Goal: Information Seeking & Learning: Learn about a topic

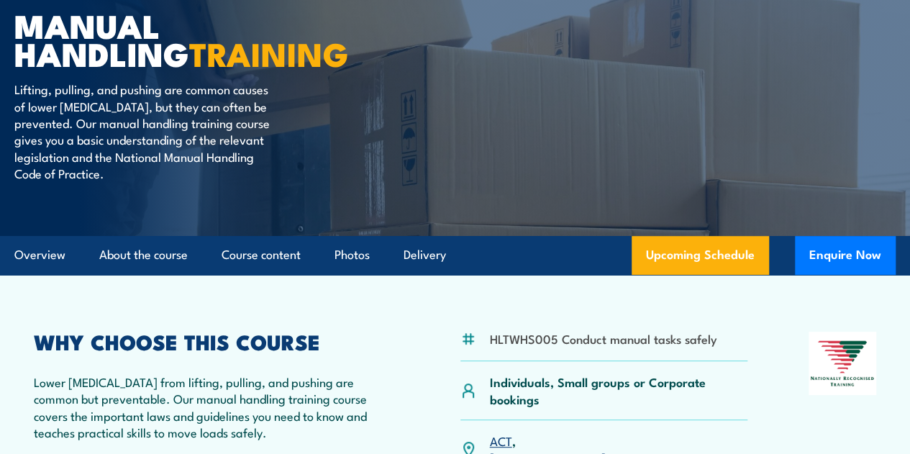
scroll to position [144, 0]
click at [157, 274] on link "About the course" at bounding box center [143, 255] width 89 height 38
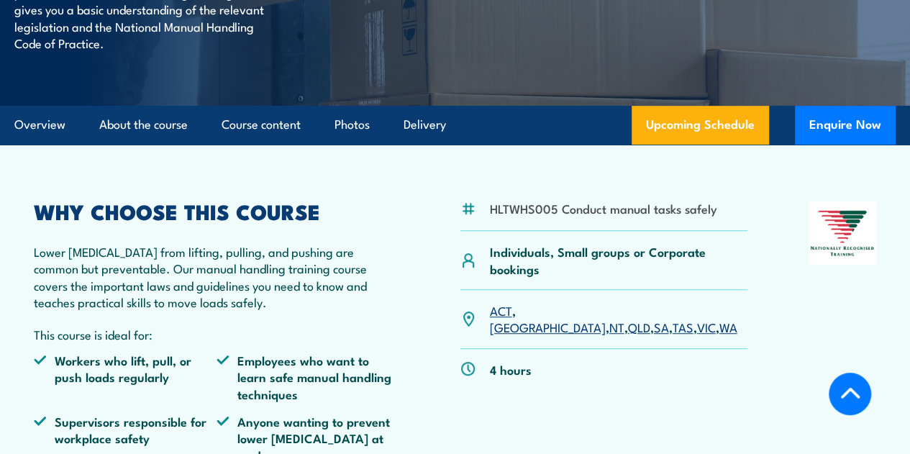
scroll to position [252, 0]
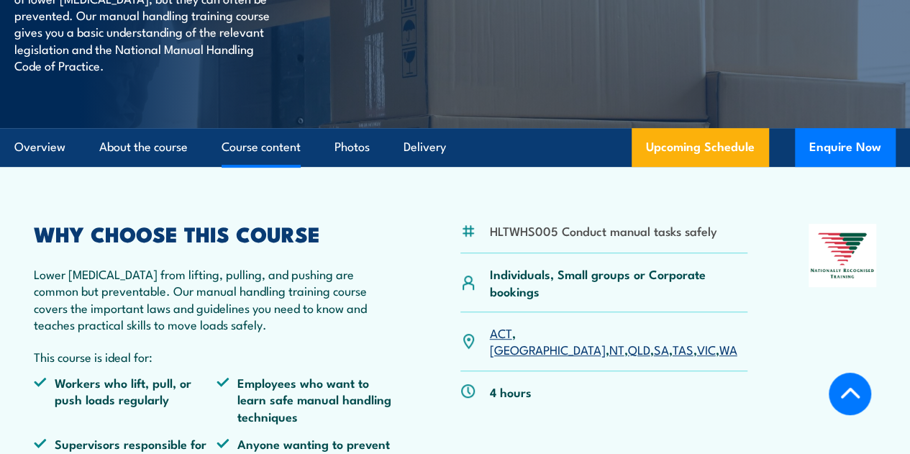
click at [282, 166] on link "Course content" at bounding box center [261, 147] width 79 height 38
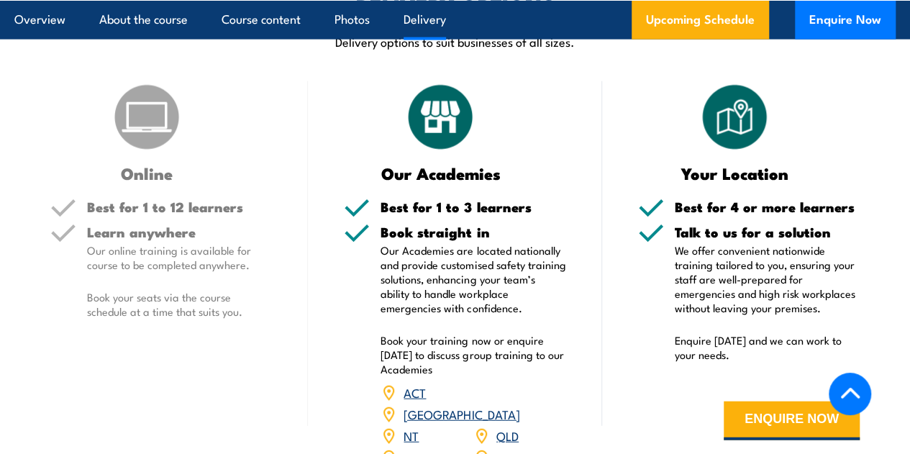
scroll to position [1688, 0]
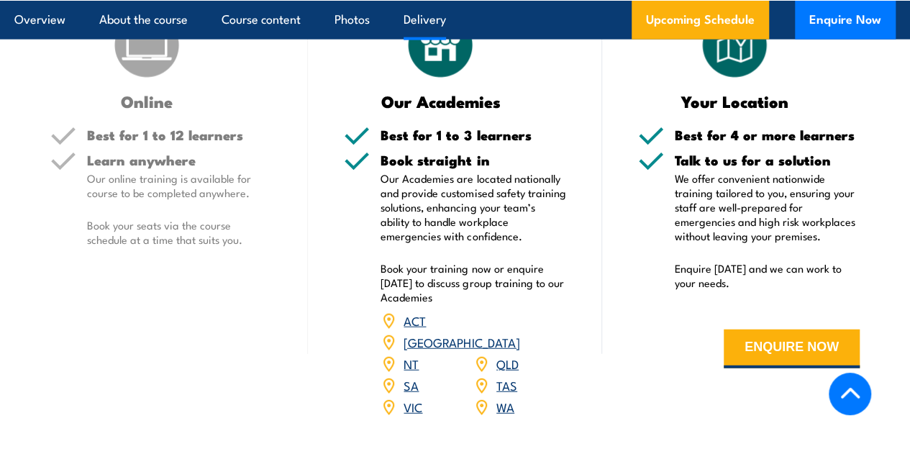
click at [502, 404] on link "WA" at bounding box center [506, 406] width 18 height 17
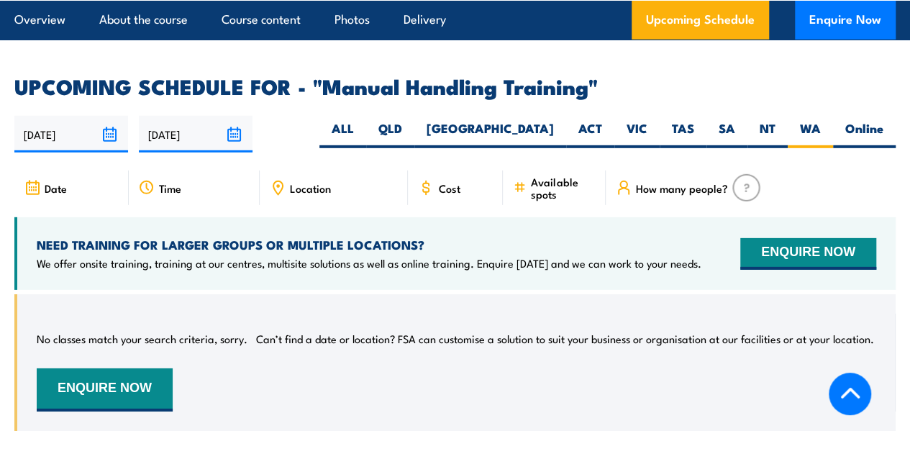
scroll to position [2145, 0]
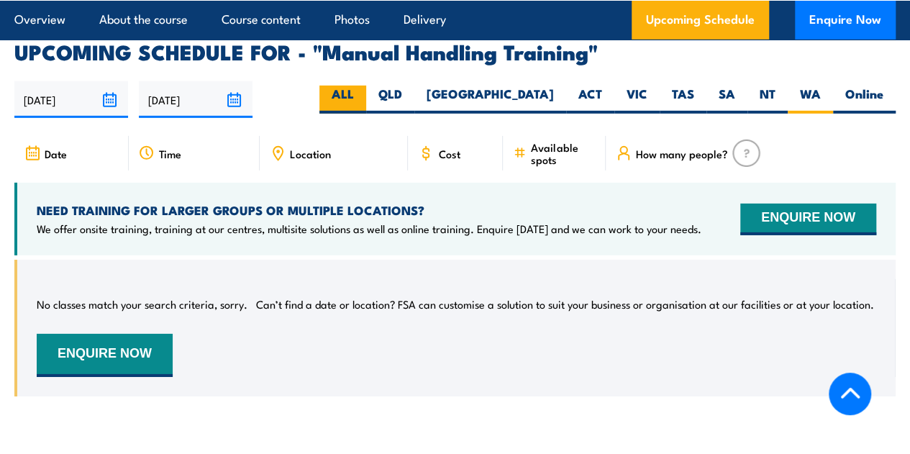
click at [366, 89] on label "ALL" at bounding box center [343, 100] width 47 height 28
click at [363, 89] on input "ALL" at bounding box center [358, 90] width 9 height 9
radio input "true"
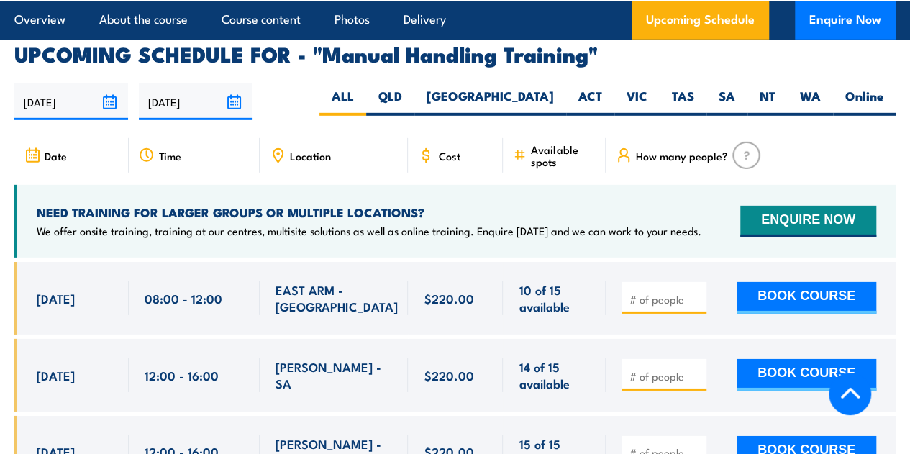
scroll to position [2111, 0]
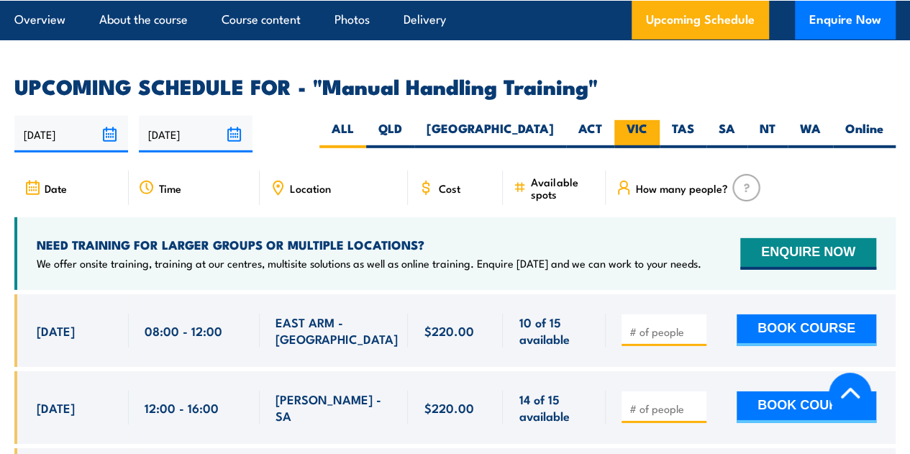
click at [630, 123] on label "VIC" at bounding box center [637, 134] width 45 height 28
click at [648, 123] on input "VIC" at bounding box center [652, 124] width 9 height 9
radio input "true"
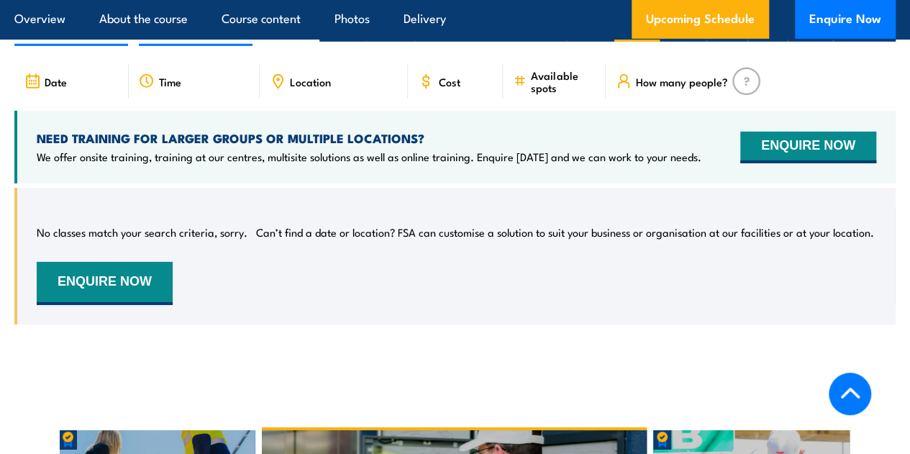
scroll to position [2145, 0]
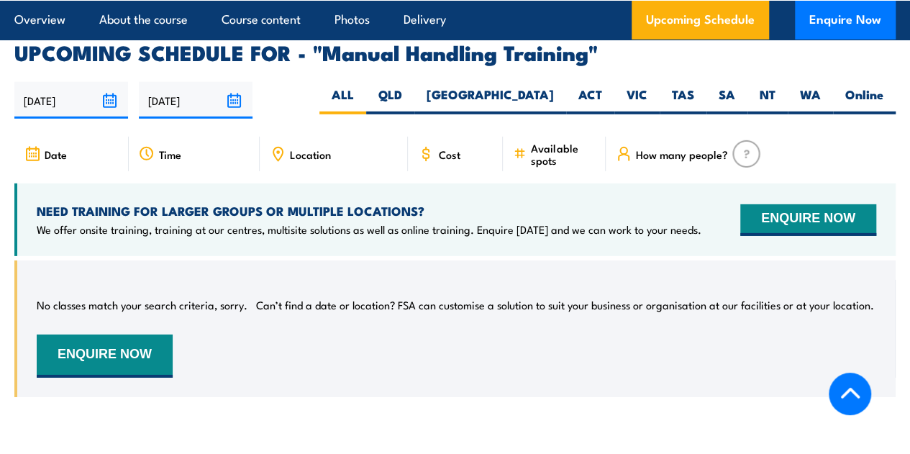
scroll to position [2145, 0]
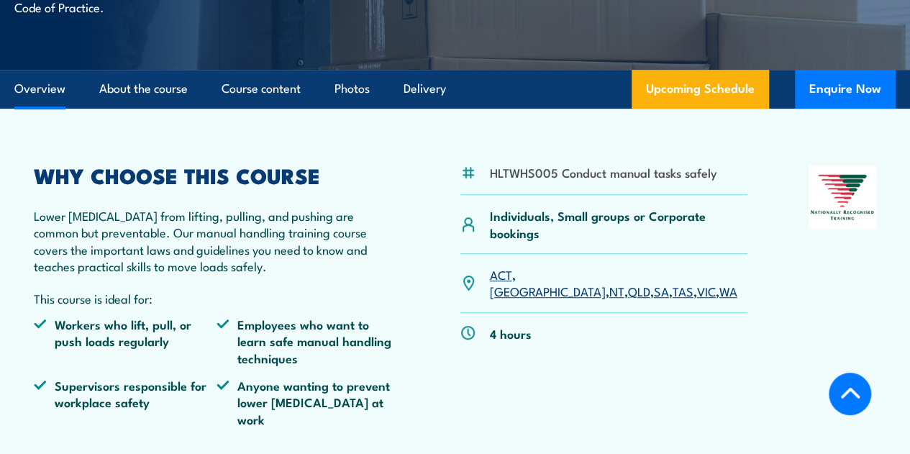
scroll to position [308, 0]
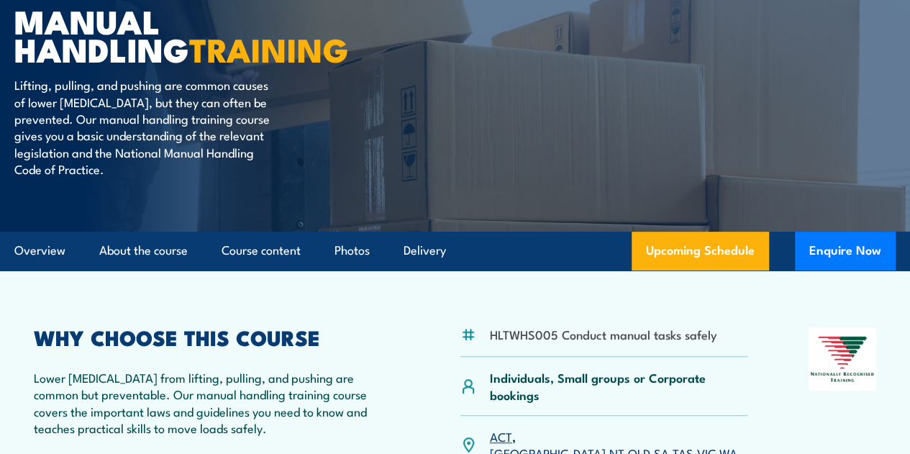
scroll to position [144, 0]
